Goal: Task Accomplishment & Management: Complete application form

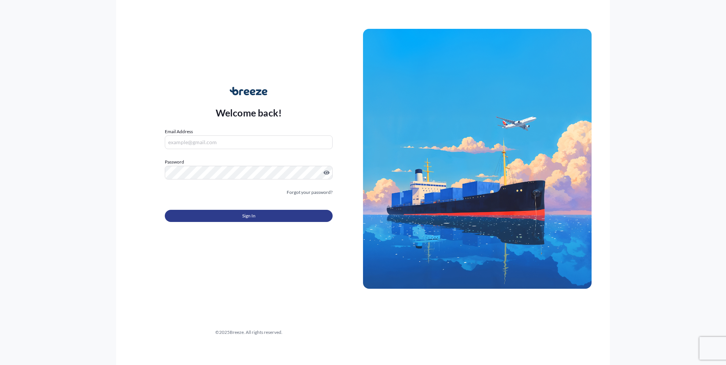
type input "[PERSON_NAME][EMAIL_ADDRESS][DOMAIN_NAME]"
click at [261, 214] on button "Sign In" at bounding box center [249, 216] width 168 height 12
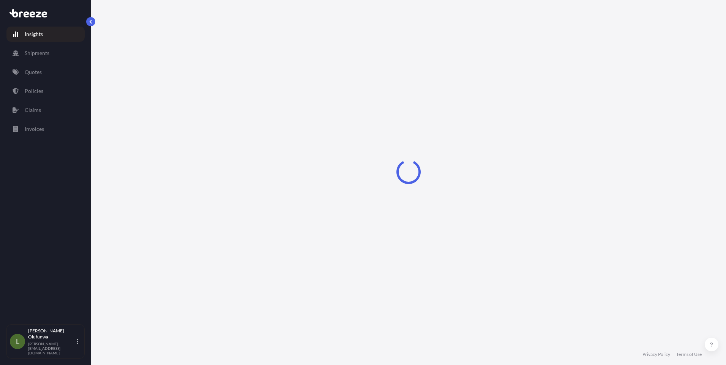
select select "2025"
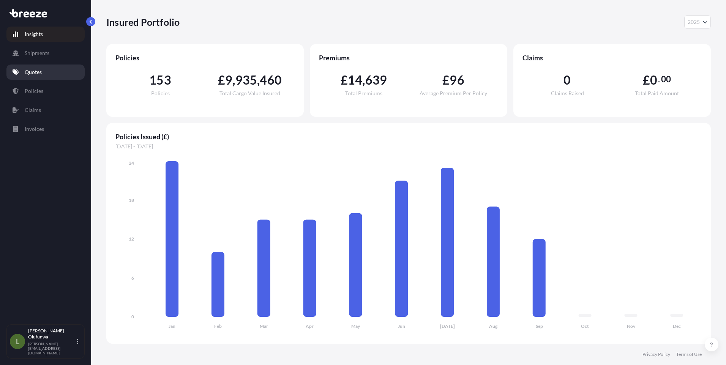
click at [41, 69] on p "Quotes" at bounding box center [33, 72] width 17 height 8
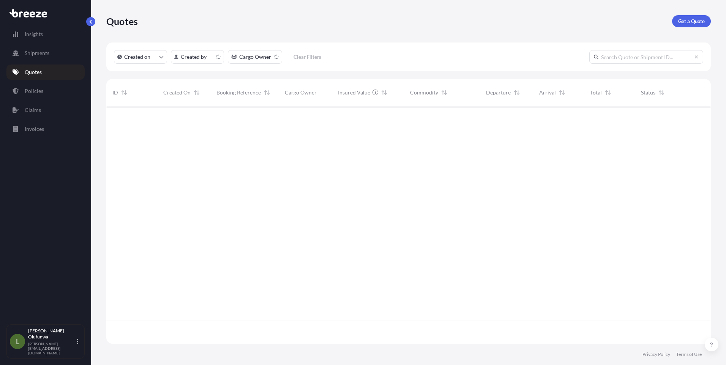
scroll to position [236, 599]
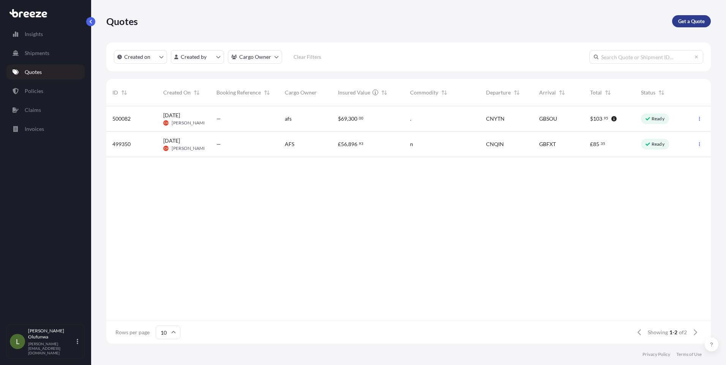
click at [688, 22] on p "Get a Quote" at bounding box center [691, 21] width 27 height 8
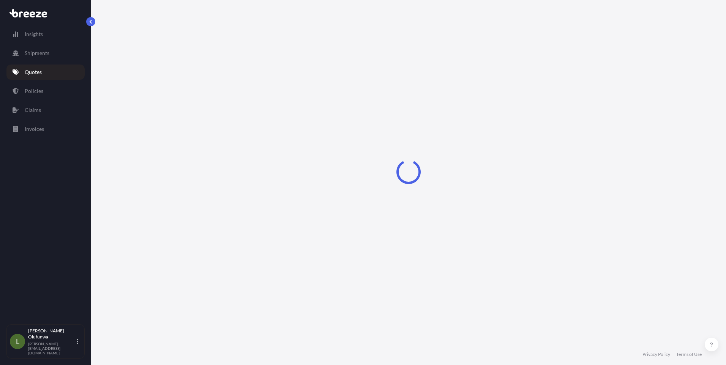
select select "Sea"
select select "1"
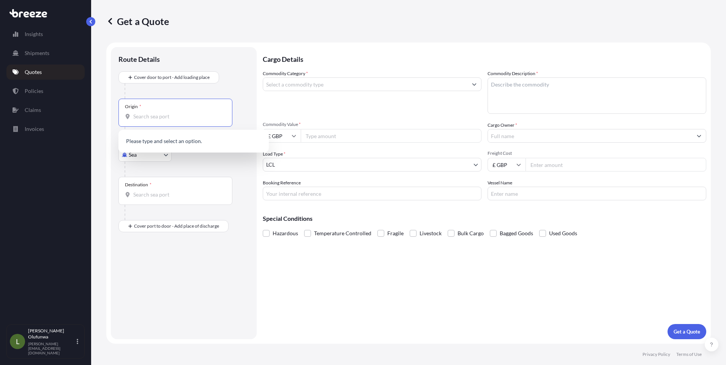
click at [164, 116] on input "Origin *" at bounding box center [178, 117] width 90 height 8
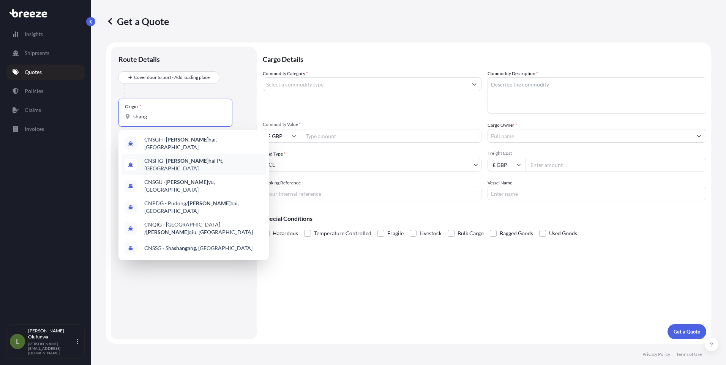
click at [192, 163] on span "CNSHG - Shang hai Pt, [GEOGRAPHIC_DATA]" at bounding box center [203, 164] width 118 height 15
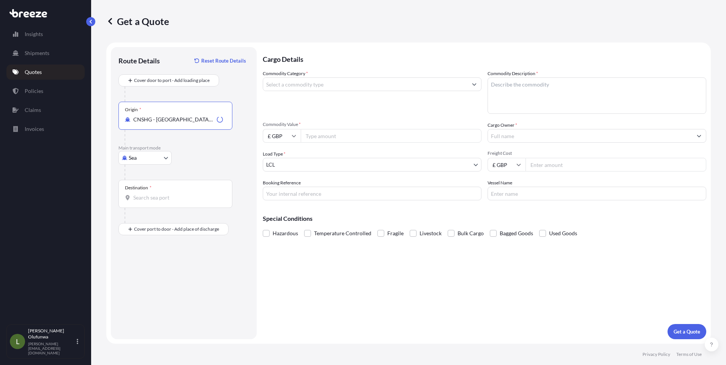
type input "CNSHG - [GEOGRAPHIC_DATA] Pt, [GEOGRAPHIC_DATA]"
click at [172, 202] on div "Destination *" at bounding box center [175, 194] width 114 height 28
click at [172, 202] on input "Destination *" at bounding box center [178, 198] width 90 height 8
click at [169, 221] on span "GBFXT - Felixstowe, [GEOGRAPHIC_DATA]" at bounding box center [195, 223] width 102 height 8
type input "GBFXT - Felixstowe, [GEOGRAPHIC_DATA]"
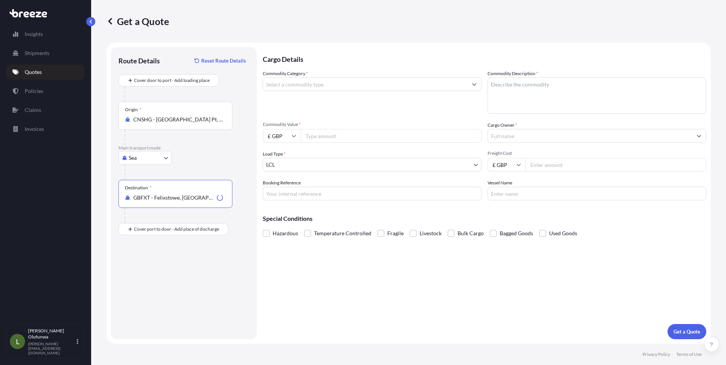
click at [355, 82] on input "Commodity Category *" at bounding box center [365, 84] width 204 height 14
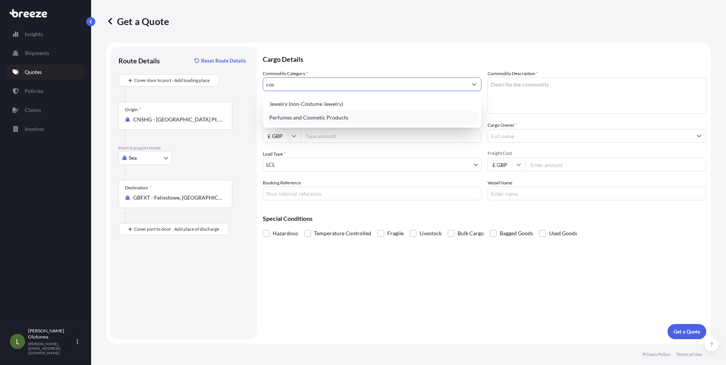
click at [307, 120] on div "Perfumes and Cosmetic Products" at bounding box center [372, 118] width 212 height 14
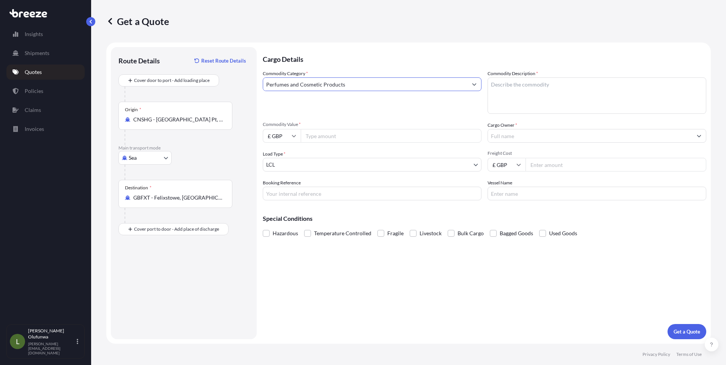
type input "Perfumes and Cosmetic Products"
click at [552, 90] on textarea "Commodity Description *" at bounding box center [596, 95] width 219 height 36
click at [542, 93] on textarea "Commodity Description *" at bounding box center [596, 95] width 219 height 36
paste textarea "BODY LOTION"
type textarea "BODY LOTION"
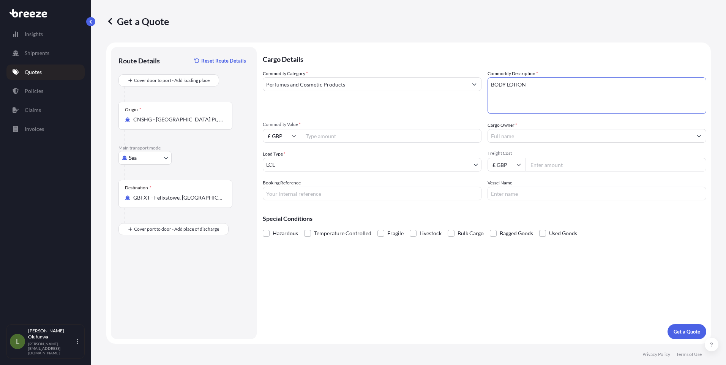
click at [332, 137] on input "Commodity Value *" at bounding box center [391, 136] width 181 height 14
click at [322, 138] on input "Commodity Value *" at bounding box center [391, 136] width 181 height 14
type input "1000"
click at [289, 138] on input "£ GBP" at bounding box center [282, 136] width 38 height 14
click at [280, 187] on div "$ USD" at bounding box center [282, 188] width 32 height 14
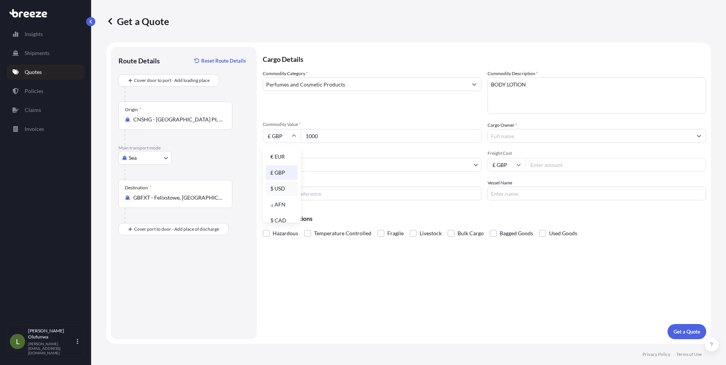
type input "$ USD"
click at [533, 139] on input "Cargo Owner *" at bounding box center [590, 136] width 204 height 14
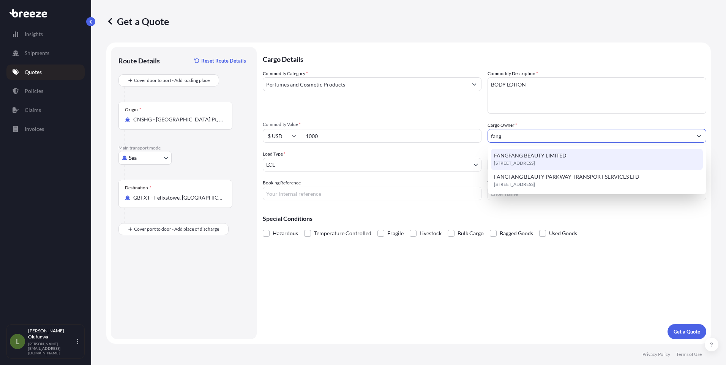
click at [517, 156] on span "FANGFANG BEAUTY LIMITED" at bounding box center [530, 156] width 72 height 8
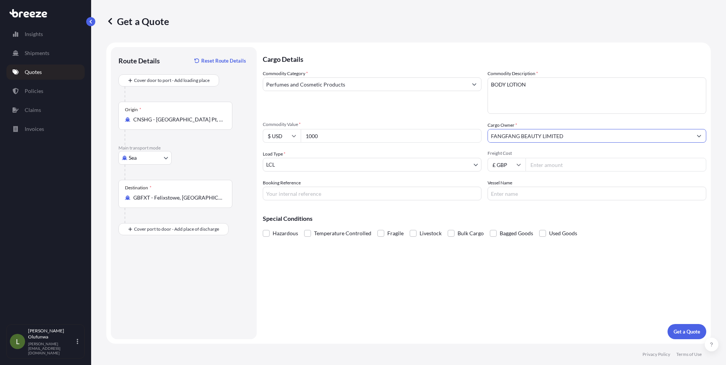
type input "FANGFANG BEAUTY LIMITED"
click at [509, 161] on input "£ GBP" at bounding box center [506, 165] width 38 height 14
drag, startPoint x: 503, startPoint y: 216, endPoint x: 510, endPoint y: 207, distance: 10.8
click at [503, 215] on div "$ USD" at bounding box center [506, 217] width 32 height 14
type input "$ USD"
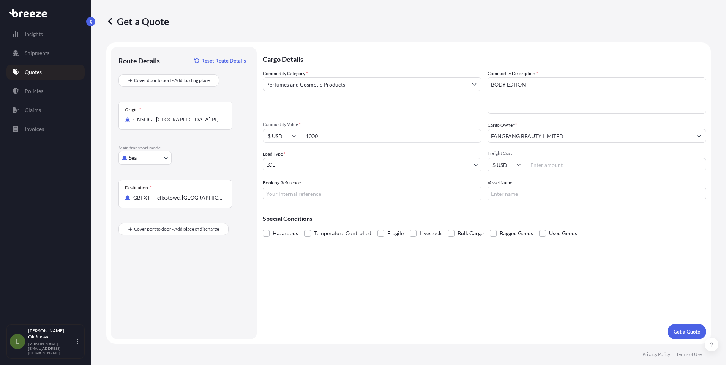
click at [551, 166] on input "Freight Cost" at bounding box center [615, 165] width 181 height 14
paste input "1050.00"
type input "1050.00"
click at [282, 195] on input "Booking Reference" at bounding box center [372, 194] width 219 height 14
click at [269, 194] on input "ai20627" at bounding box center [372, 194] width 219 height 14
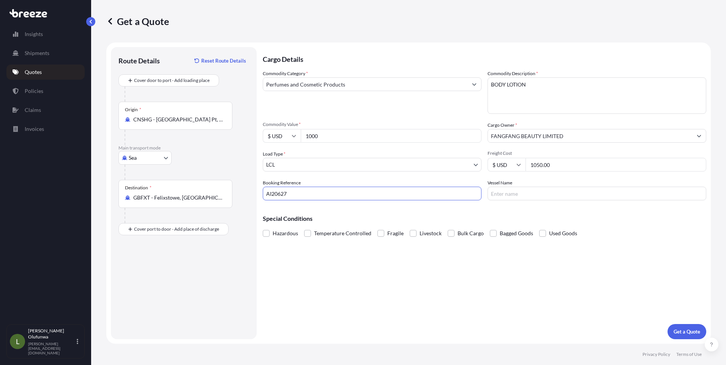
type input "AI20627"
click at [509, 194] on input "Vessel Name" at bounding box center [596, 194] width 219 height 14
type input "OOCL [GEOGRAPHIC_DATA]"
click at [685, 334] on p "Get a Quote" at bounding box center [686, 332] width 27 height 8
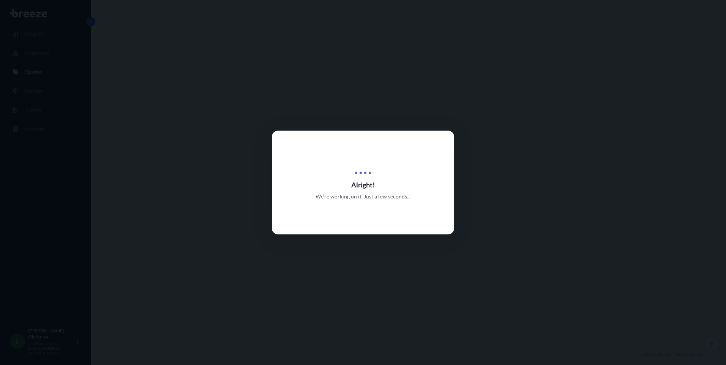
select select "Sea"
select select "1"
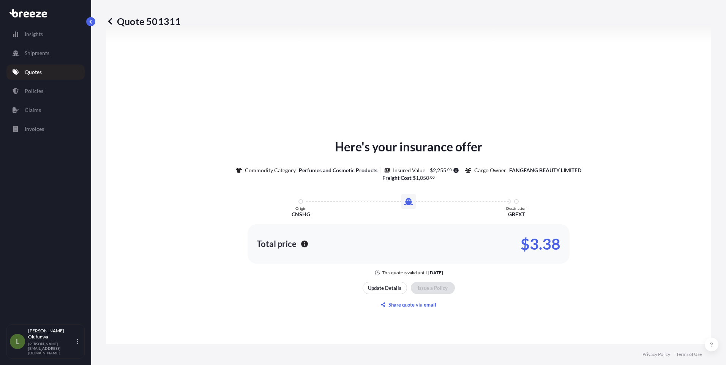
scroll to position [839, 0]
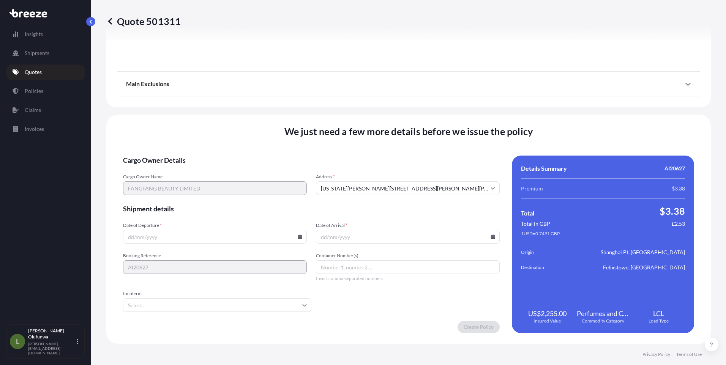
click at [298, 235] on icon at bounding box center [300, 237] width 4 height 5
click at [243, 110] on icon at bounding box center [244, 109] width 3 height 5
click at [178, 185] on button "23" at bounding box center [179, 184] width 12 height 12
type input "[DATE]"
click at [491, 235] on icon at bounding box center [493, 237] width 4 height 5
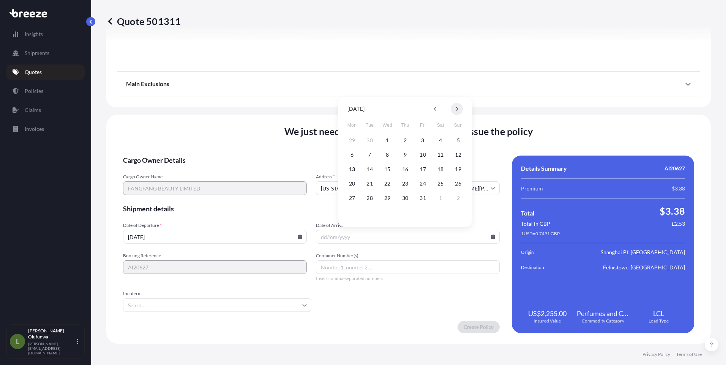
click at [459, 109] on button at bounding box center [456, 109] width 12 height 12
click at [369, 169] on button "11" at bounding box center [370, 169] width 12 height 12
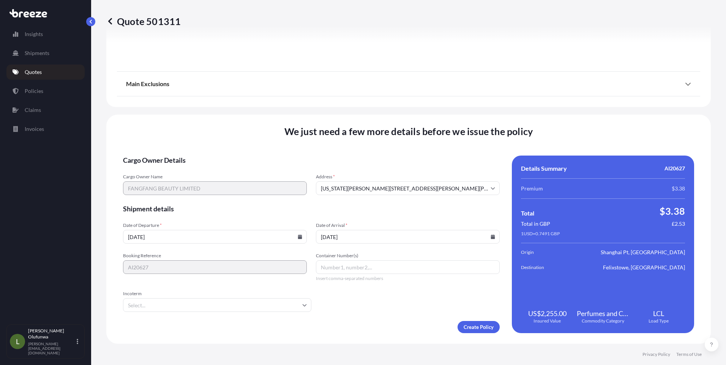
type input "[DATE]"
click at [380, 264] on input "Container Number(s)" at bounding box center [408, 267] width 184 height 14
click at [351, 270] on input "Container Number(s)" at bounding box center [408, 267] width 184 height 14
paste input "FFAU3279925"
type input "FFAU3279925"
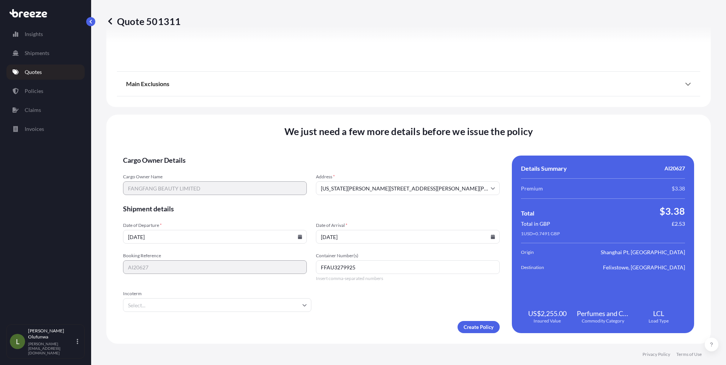
click at [155, 302] on input "Incoterm" at bounding box center [217, 305] width 188 height 14
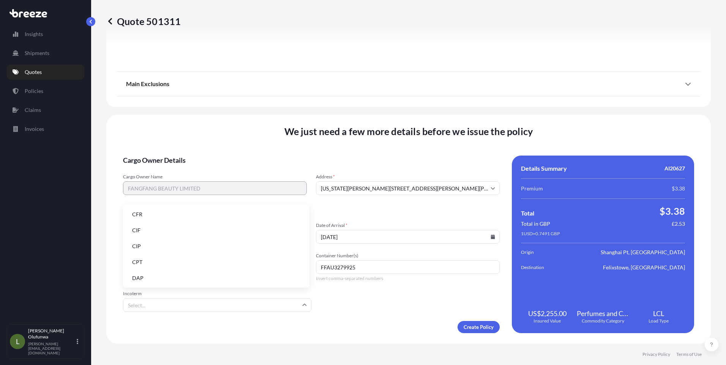
scroll to position [96, 0]
click at [144, 281] on li "FOB" at bounding box center [216, 277] width 180 height 14
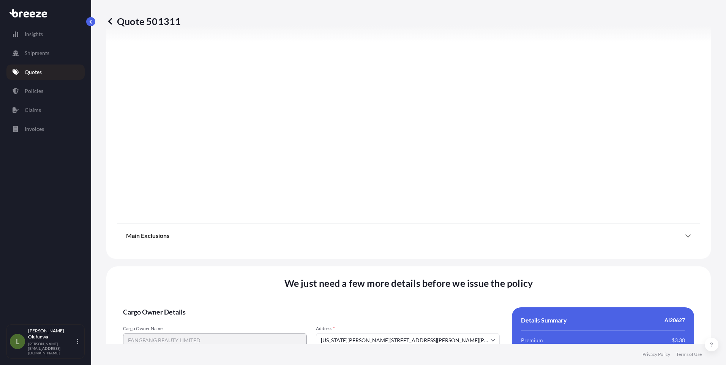
scroll to position [839, 0]
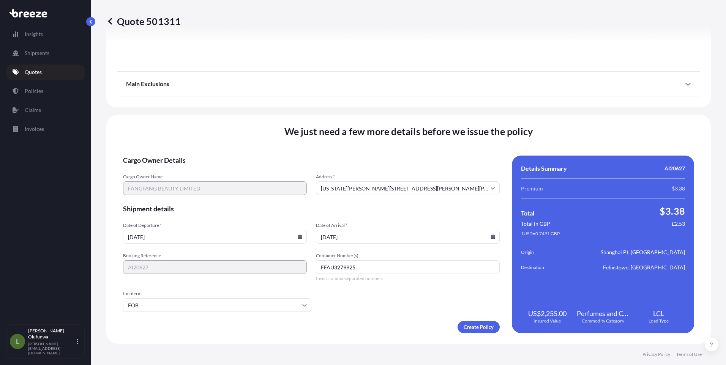
click at [298, 236] on icon at bounding box center [300, 237] width 4 height 5
click at [356, 327] on div "Create Policy" at bounding box center [311, 327] width 376 height 12
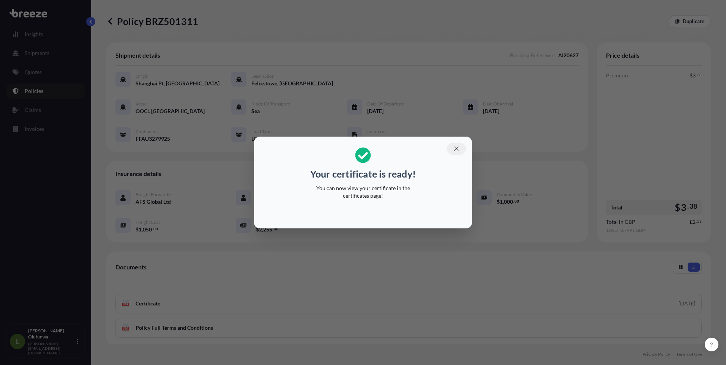
click at [454, 148] on icon "button" at bounding box center [456, 148] width 7 height 7
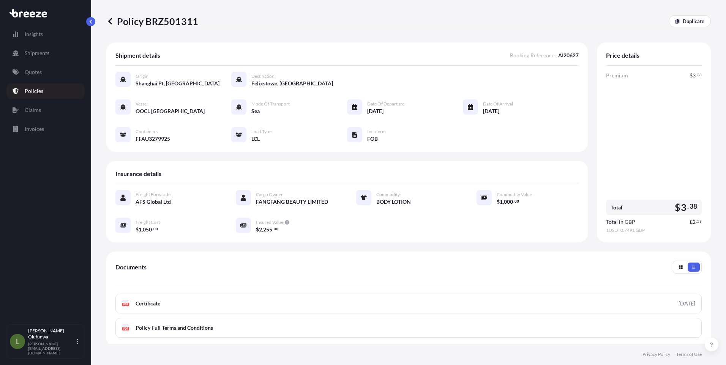
scroll to position [84, 0]
